Goal: Task Accomplishment & Management: Manage account settings

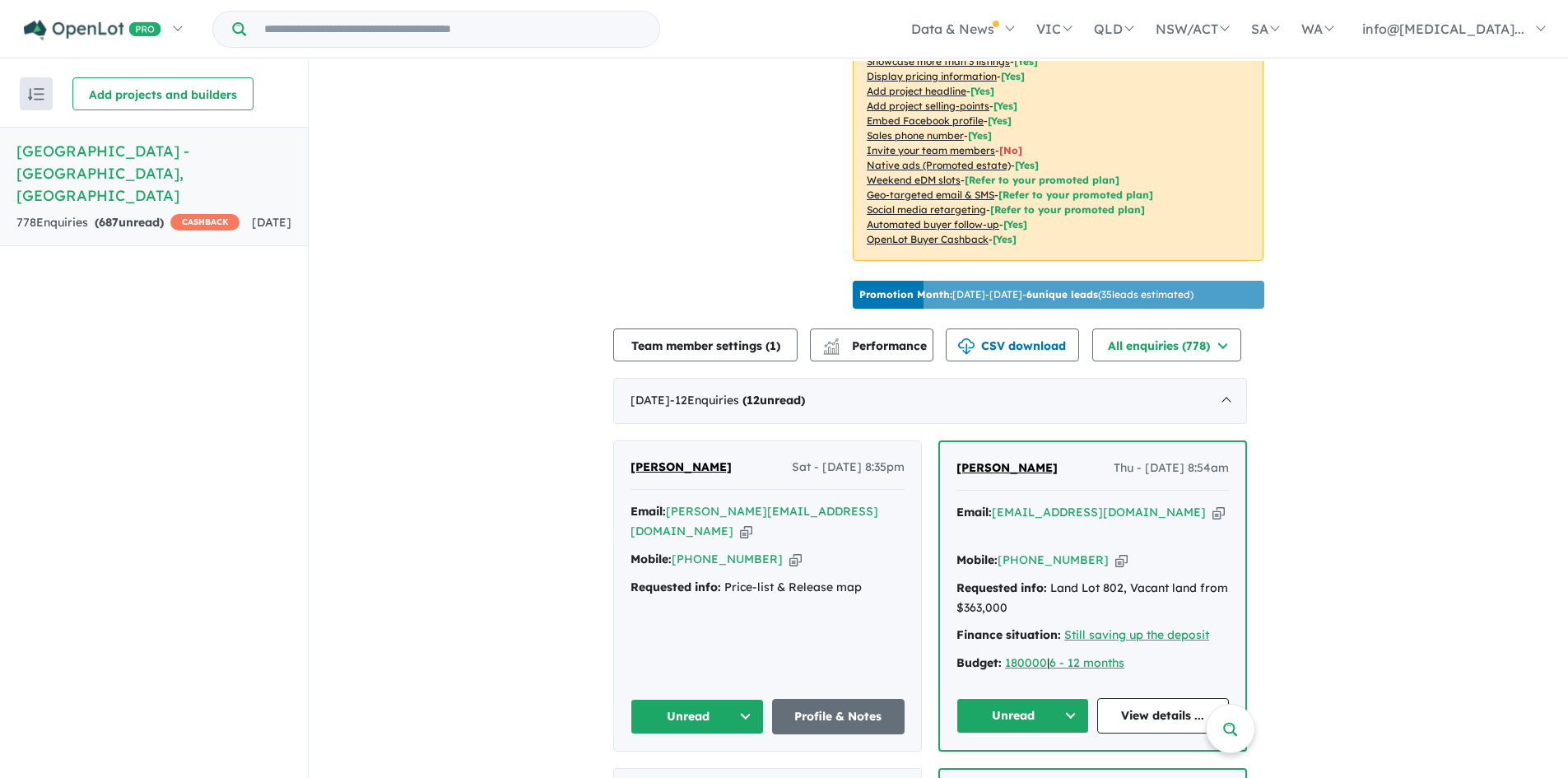
scroll to position [473, 0]
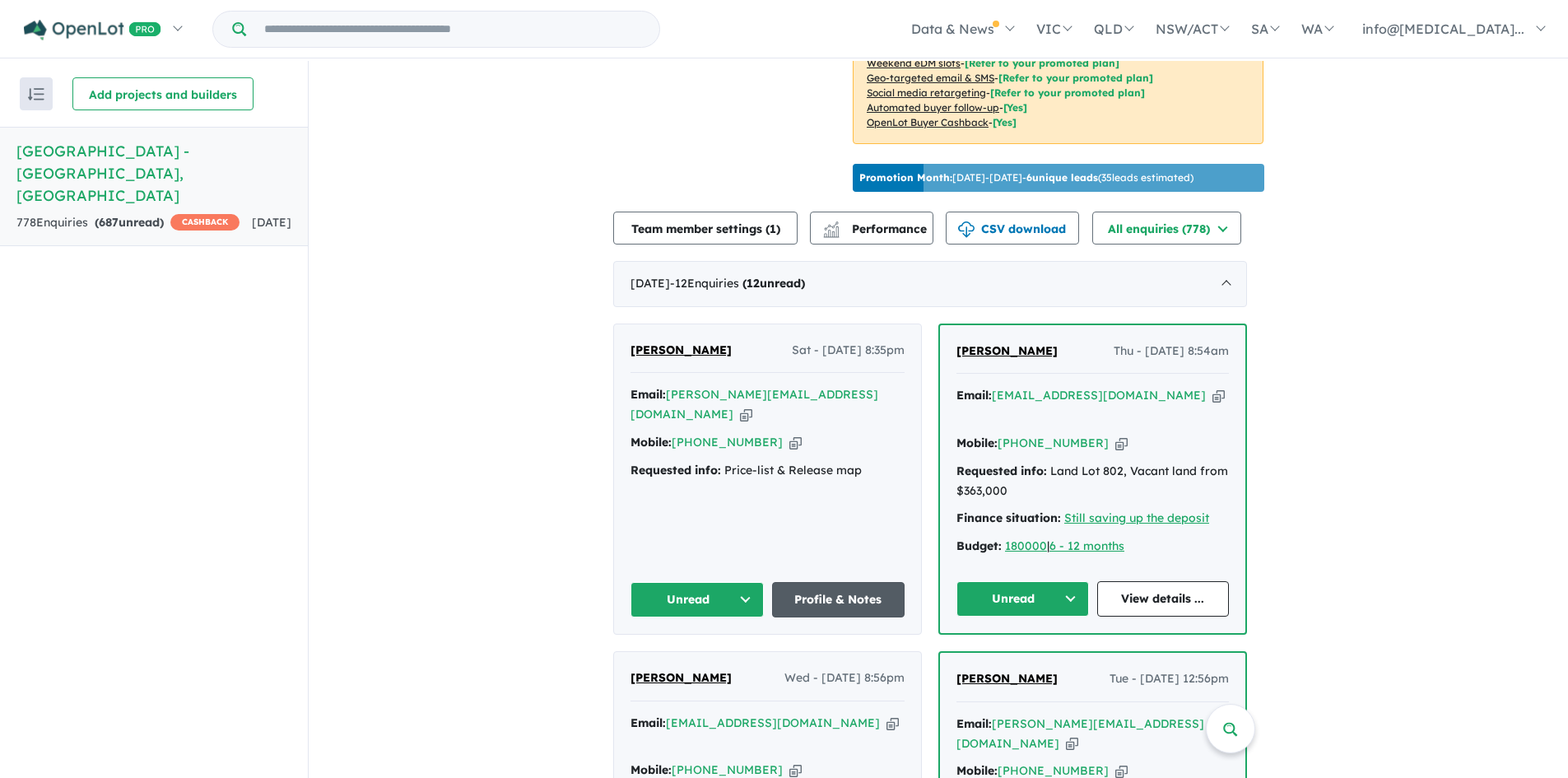
click at [860, 582] on link "Profile & Notes" at bounding box center [839, 599] width 134 height 36
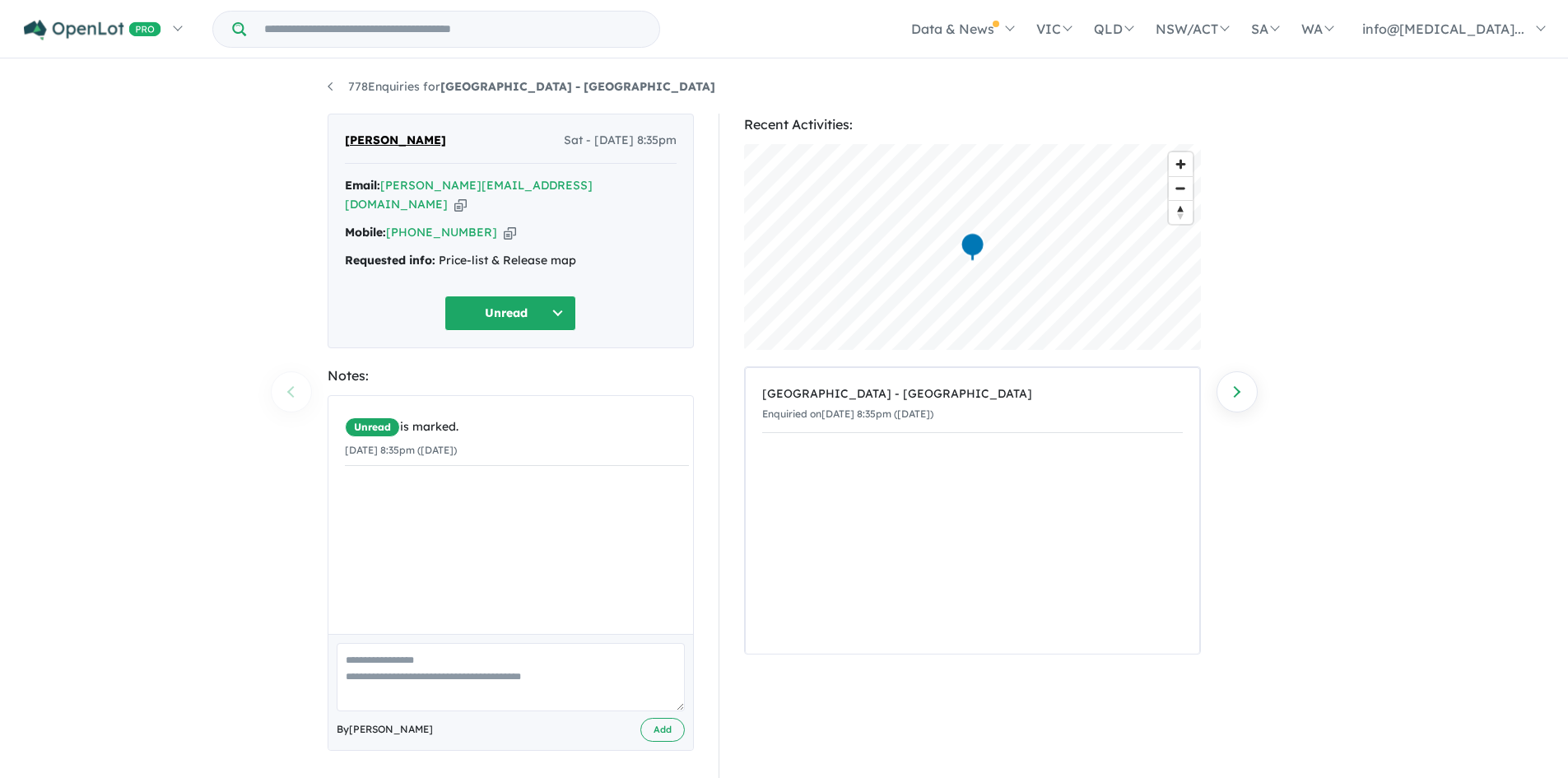
click at [467, 196] on icon "button" at bounding box center [461, 204] width 13 height 17
